Goal: Check status: Check status

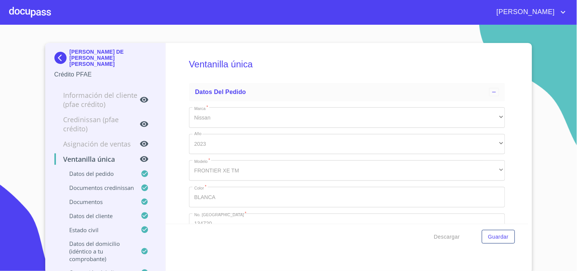
type input "1 de ene. de 1990"
click at [40, 22] on div at bounding box center [30, 12] width 42 height 24
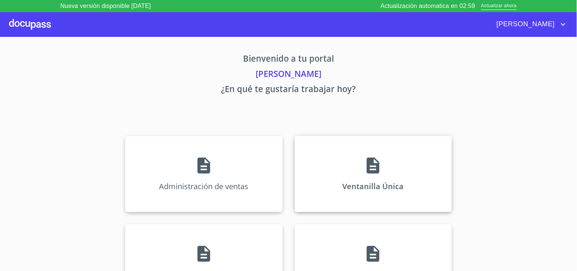
click at [384, 144] on div "Ventanilla Única" at bounding box center [373, 174] width 157 height 76
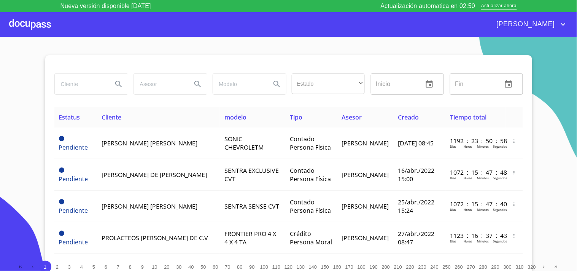
click at [98, 89] on input "search" at bounding box center [81, 84] width 52 height 21
type input "[PERSON_NAME]"
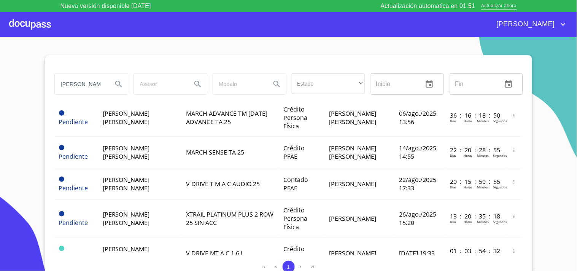
scroll to position [211, 0]
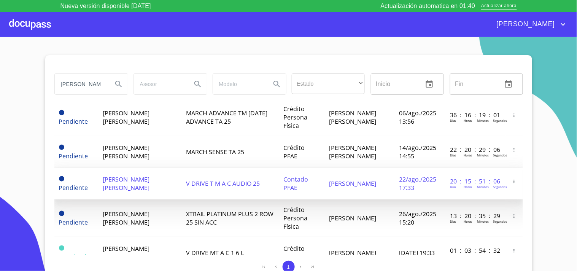
click at [186, 185] on span "V DRIVE T M A C AUDIO 25" at bounding box center [223, 183] width 74 height 8
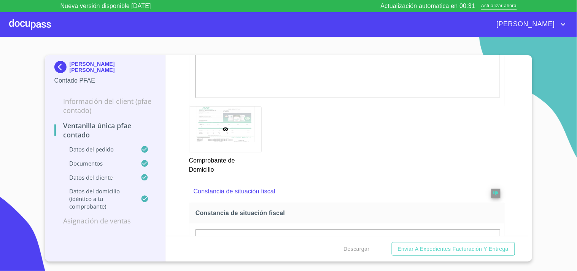
scroll to position [605, 0]
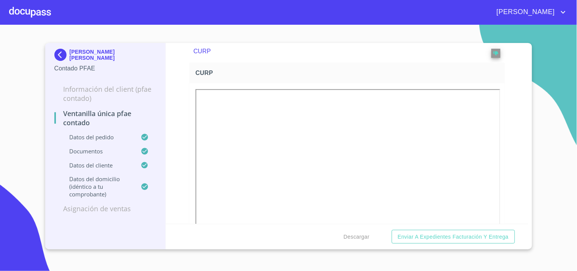
scroll to position [1310, 0]
